Goal: Task Accomplishment & Management: Manage account settings

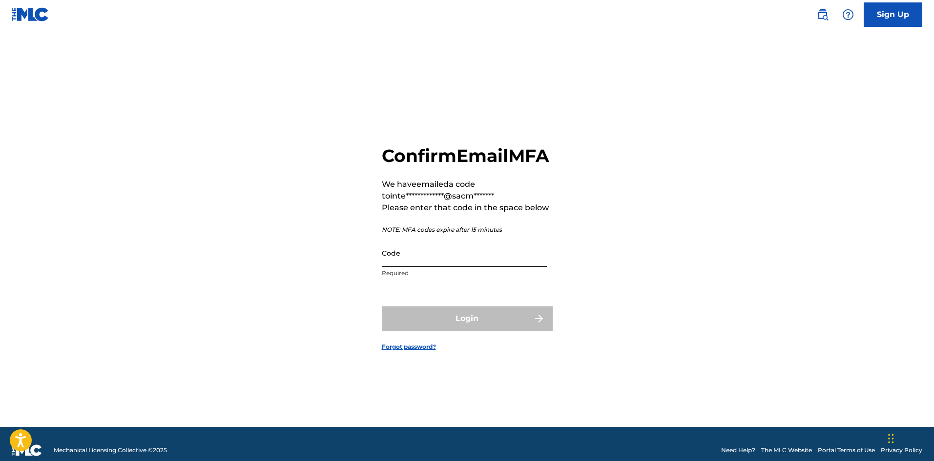
click at [476, 267] on input "Code" at bounding box center [464, 253] width 165 height 28
paste input "064334"
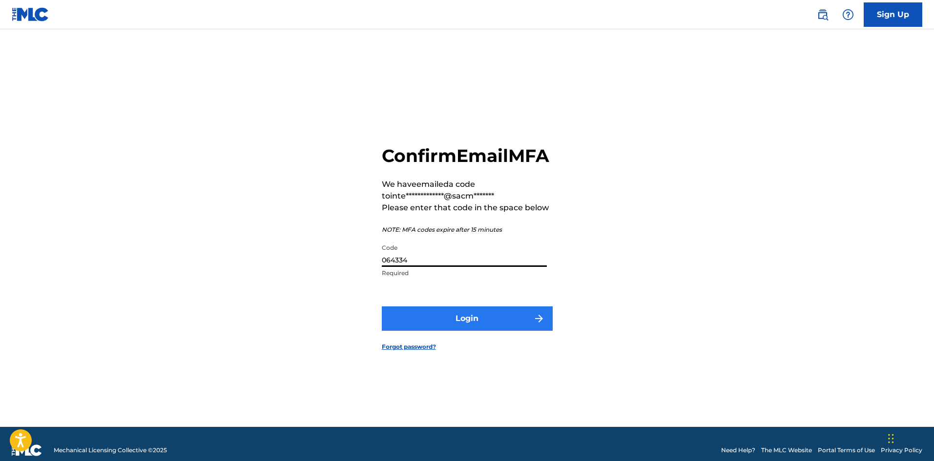
type input "064334"
click at [503, 330] on button "Login" at bounding box center [467, 319] width 171 height 24
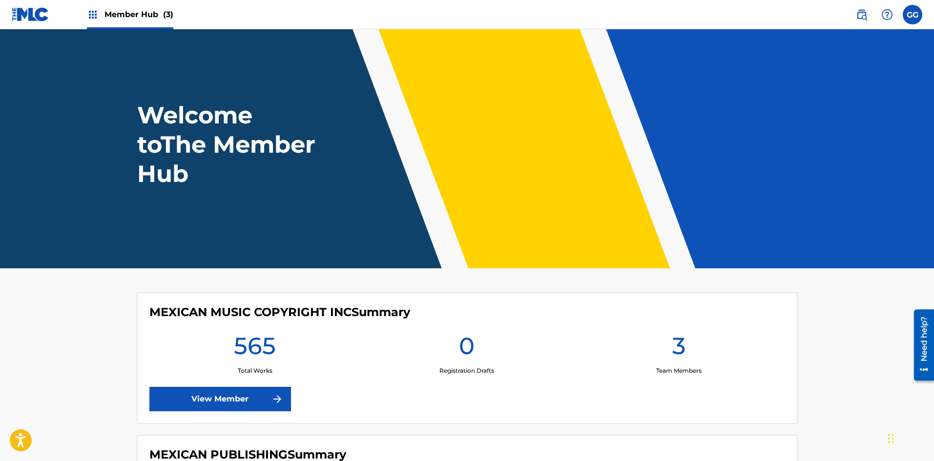
click at [97, 9] on img at bounding box center [93, 15] width 12 height 12
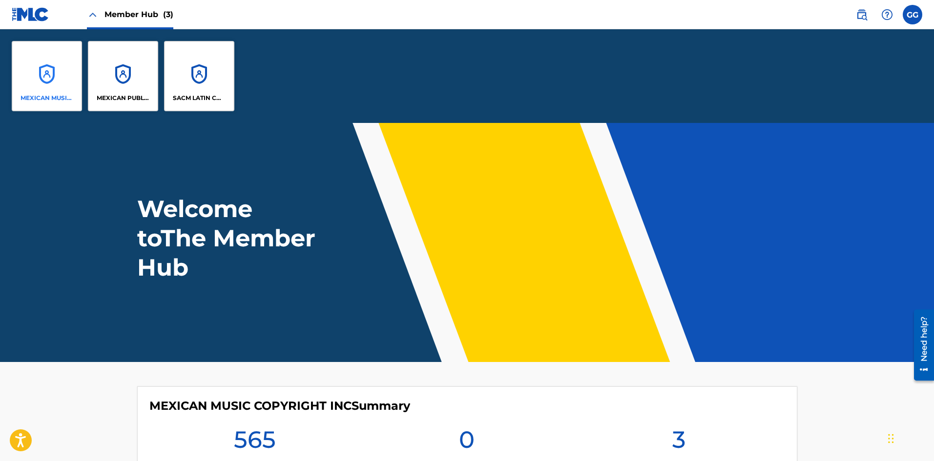
click at [35, 63] on div "MEXICAN MUSIC COPYRIGHT INC" at bounding box center [47, 76] width 70 height 70
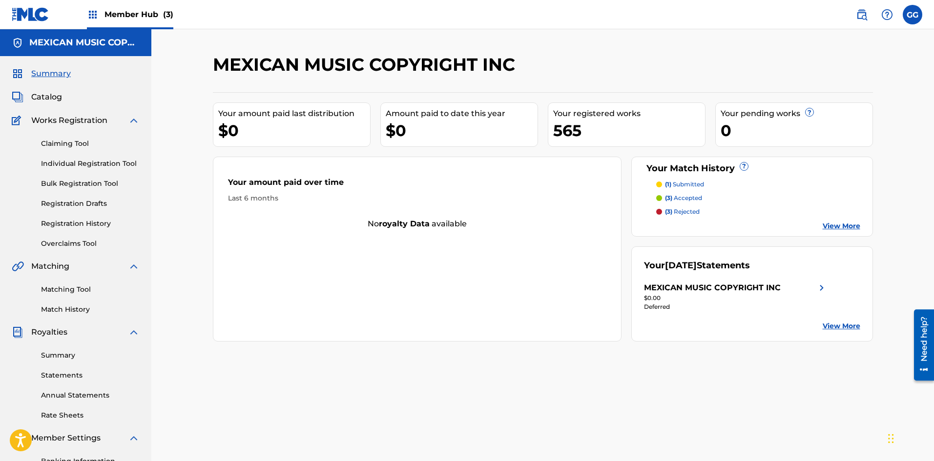
click at [96, 12] on img at bounding box center [93, 15] width 12 height 12
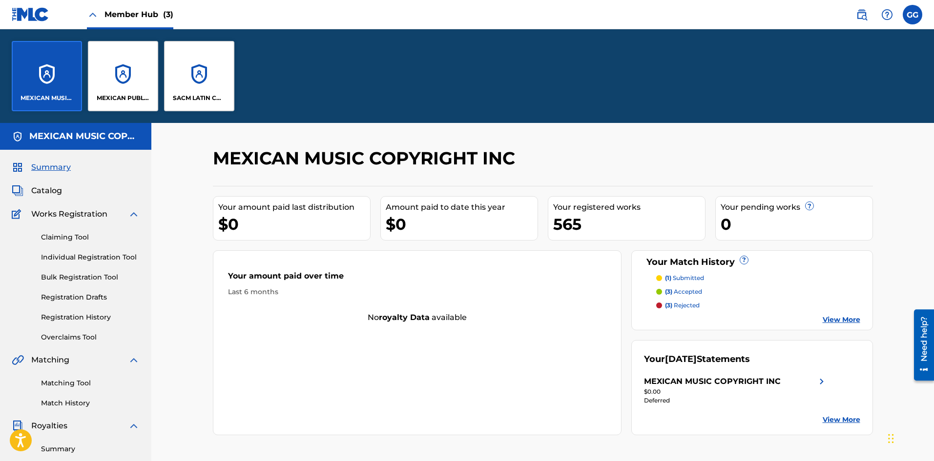
click at [187, 188] on div "MEXICAN MUSIC COPYRIGHT INC Your amount paid last distribution $0 Amount paid t…" at bounding box center [542, 387] width 783 height 529
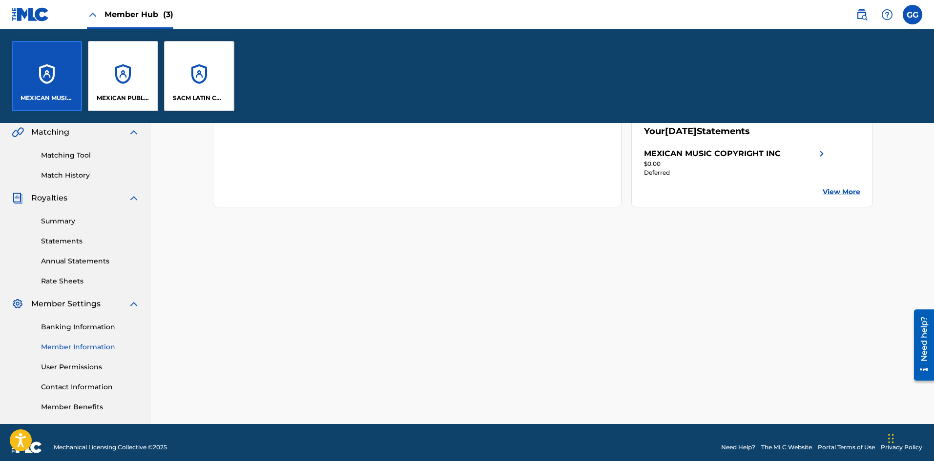
scroll to position [238, 0]
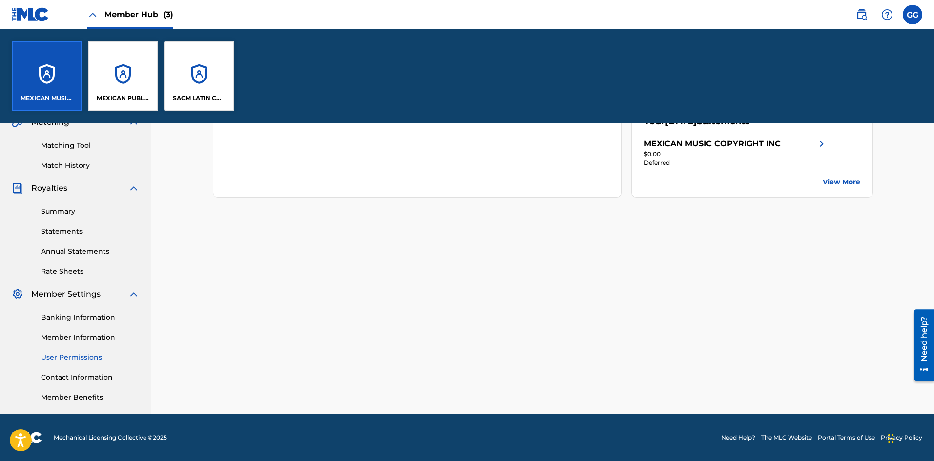
click at [91, 354] on link "User Permissions" at bounding box center [90, 358] width 99 height 10
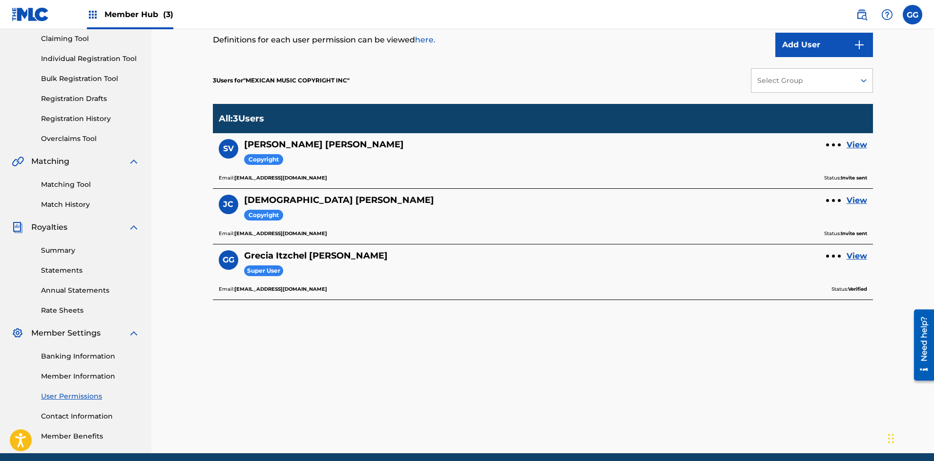
scroll to position [144, 0]
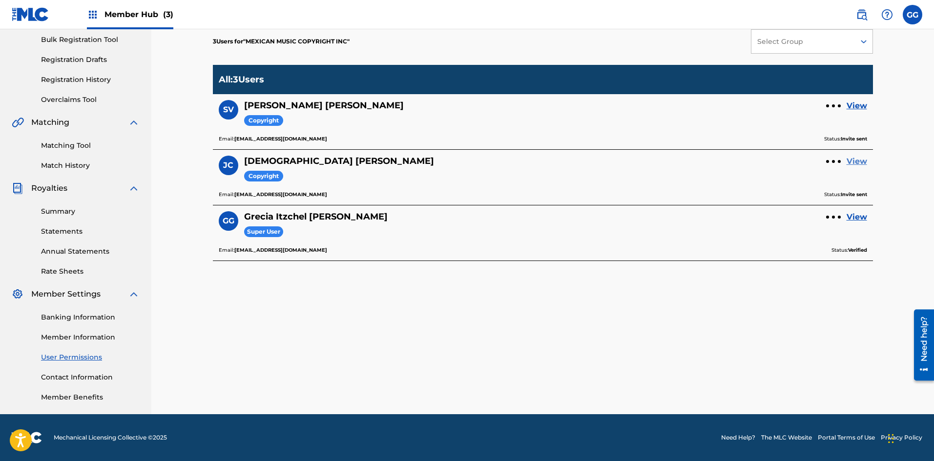
click at [858, 161] on link "View" at bounding box center [857, 162] width 21 height 12
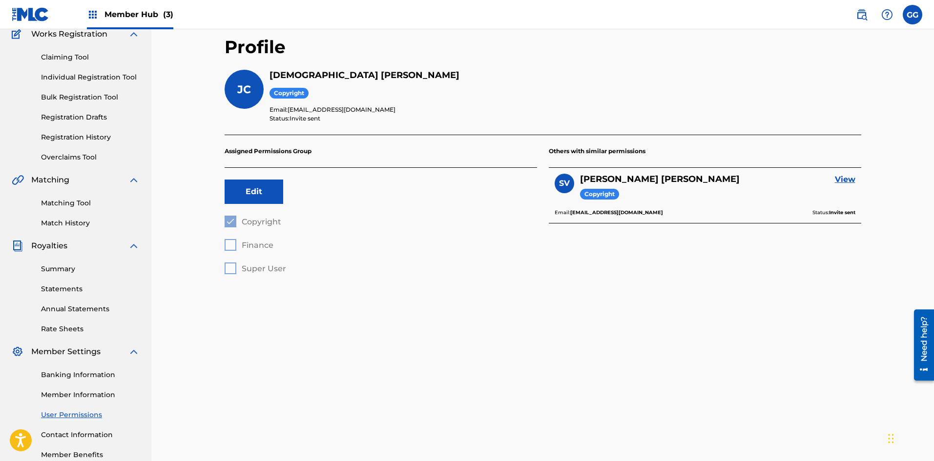
scroll to position [98, 0]
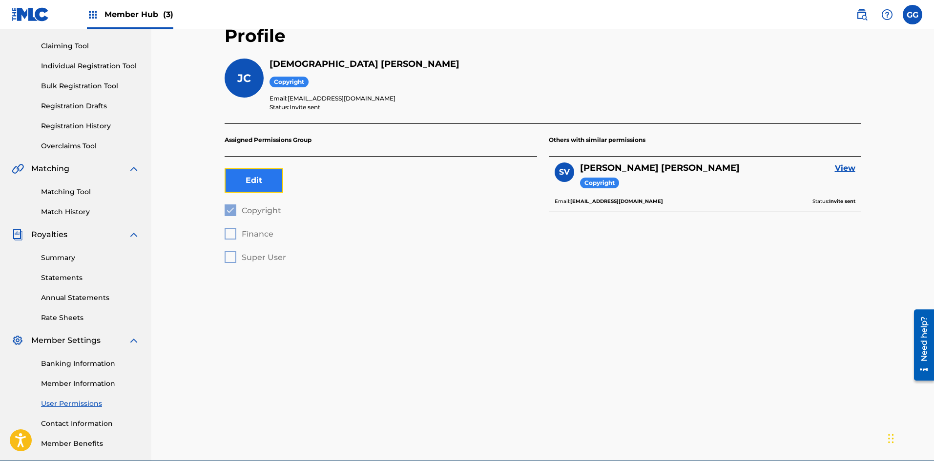
click at [257, 186] on button "Edit" at bounding box center [254, 180] width 59 height 24
click at [229, 258] on div at bounding box center [231, 257] width 12 height 12
click at [321, 179] on button "Save" at bounding box center [318, 180] width 59 height 24
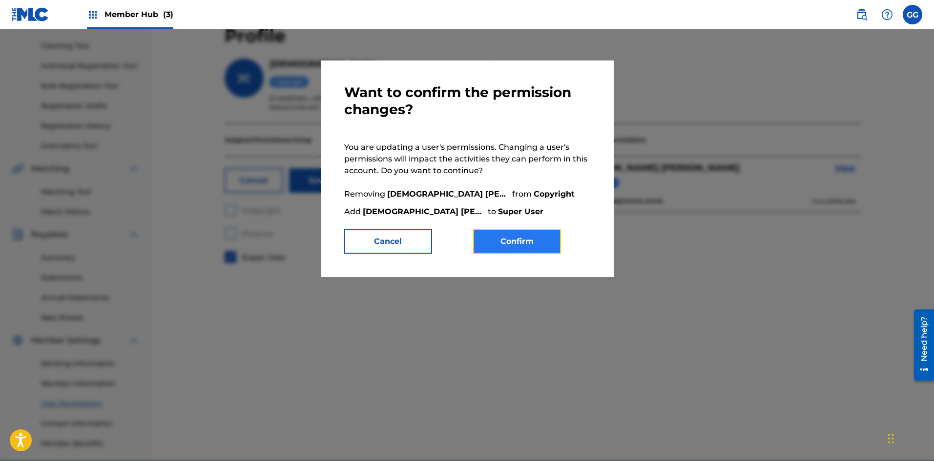
click at [515, 236] on button "Confirm" at bounding box center [517, 242] width 88 height 24
